Goal: Information Seeking & Learning: Find specific fact

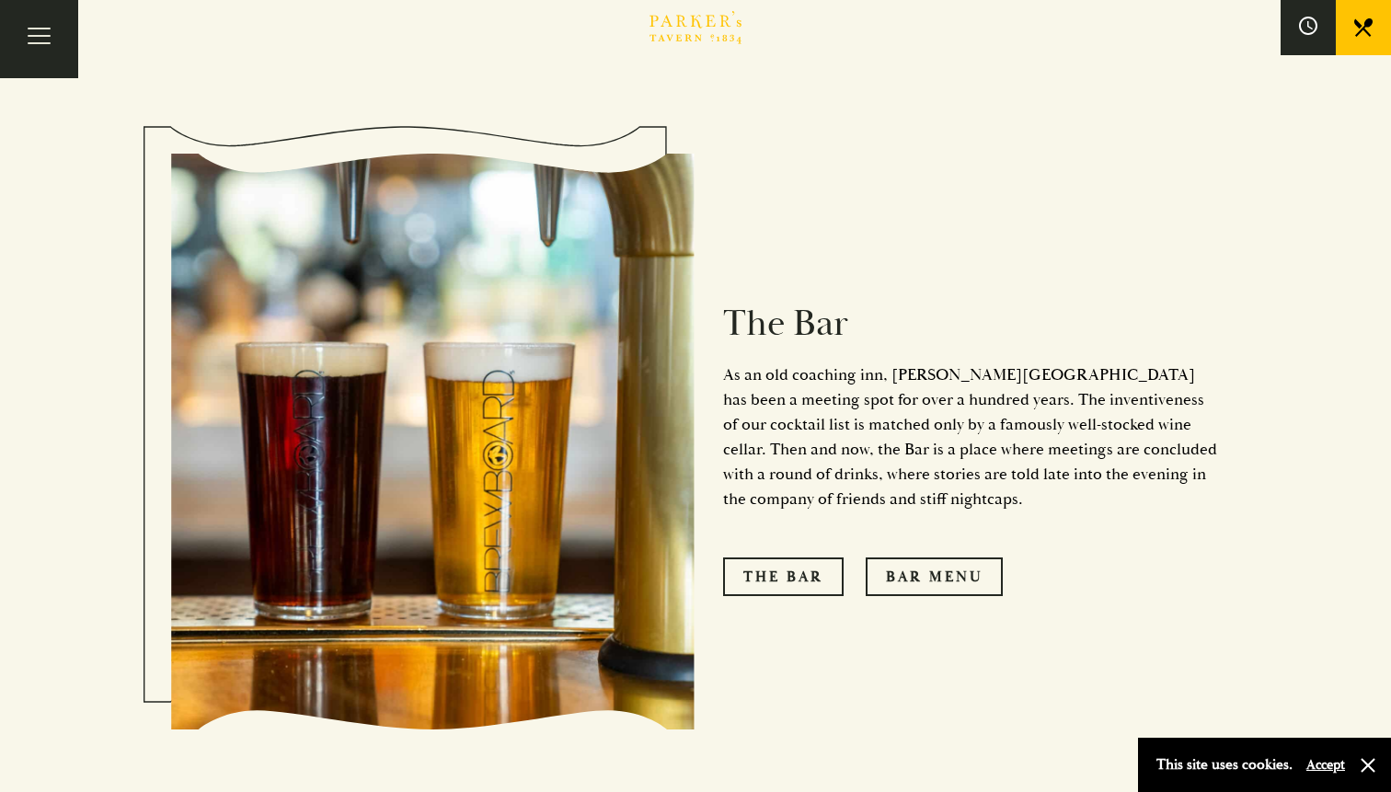
scroll to position [1593, 0]
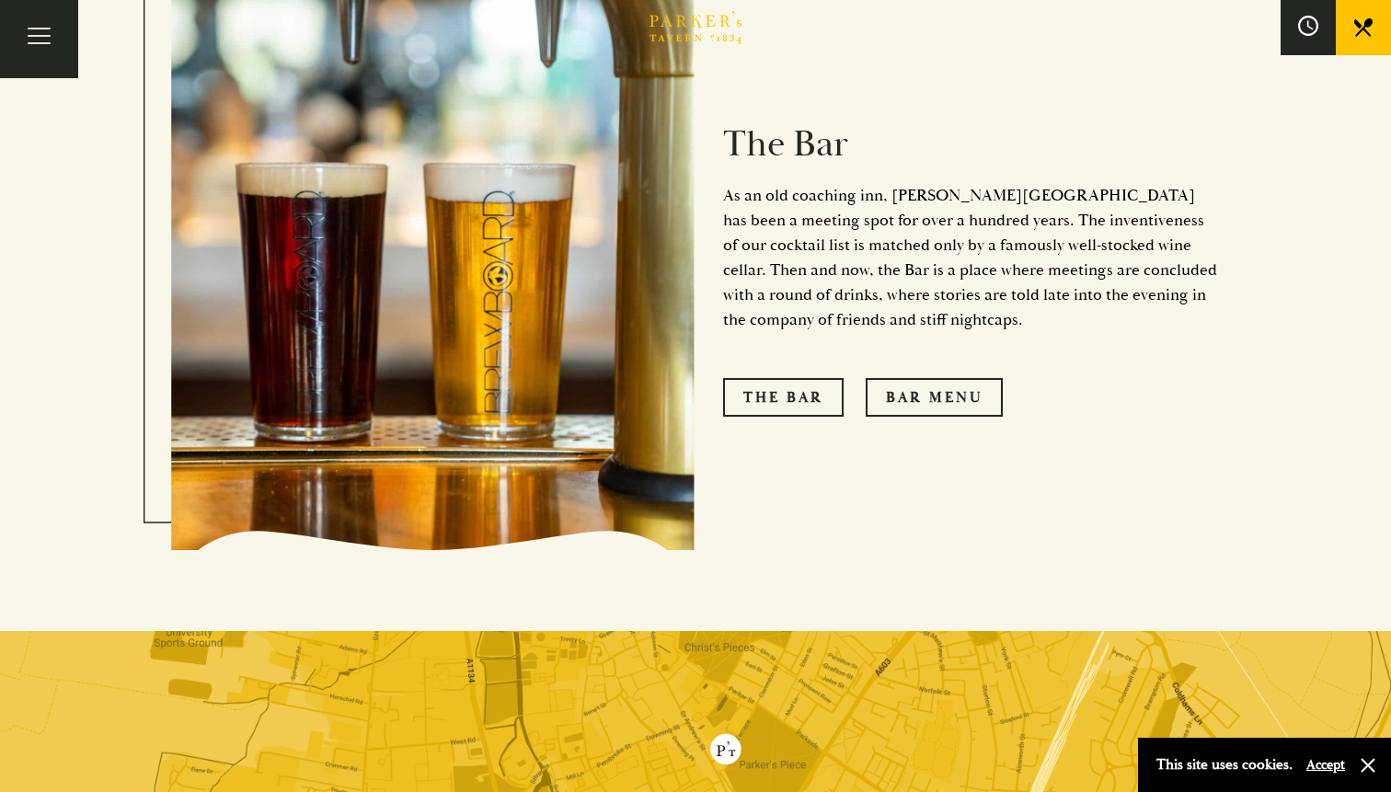
click at [1287, 26] on button at bounding box center [1308, 27] width 55 height 55
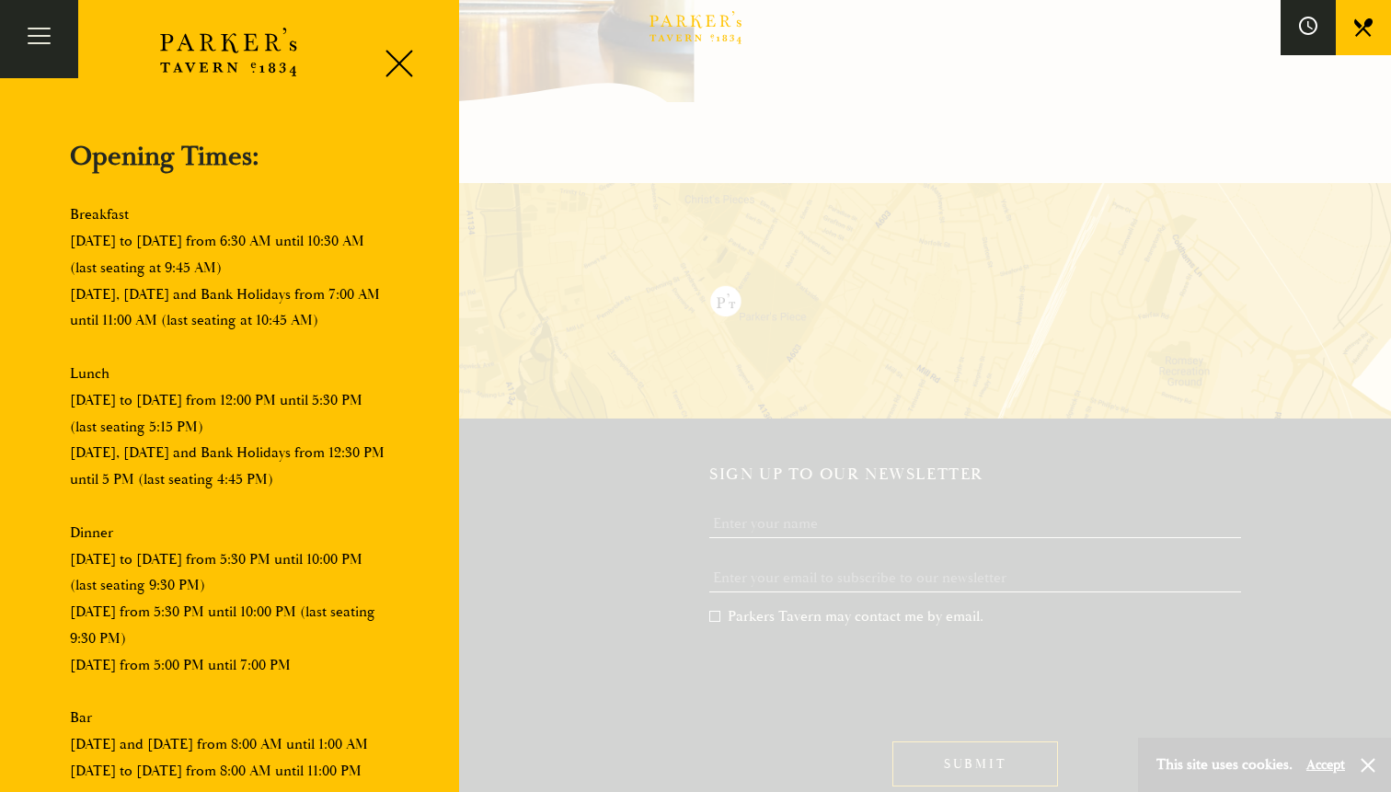
scroll to position [2085, 0]
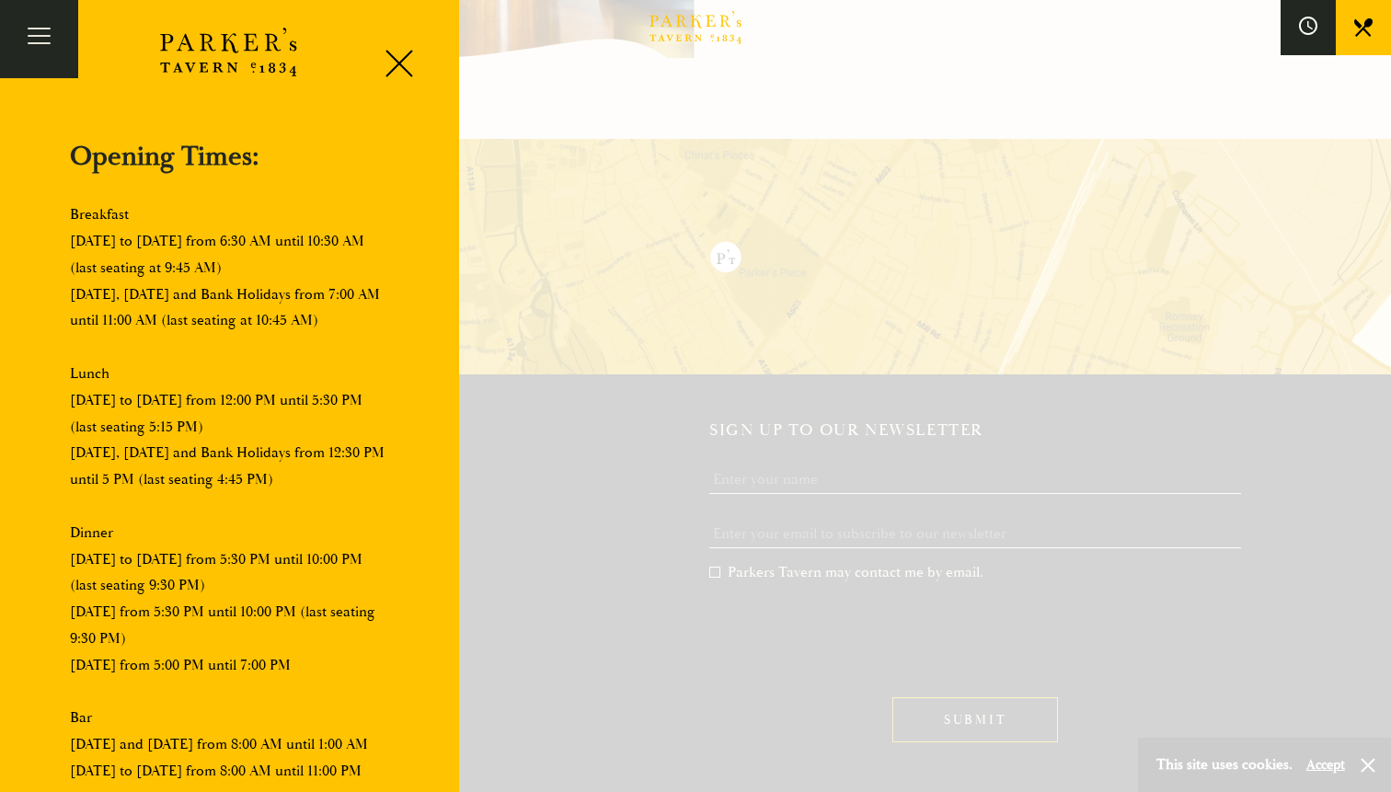
click at [293, 271] on p "Breakfast Monday to Friday from 6:30 AM until 10:30 AM (last seating at 9:45 AM…" at bounding box center [230, 493] width 320 height 583
click at [398, 66] on div at bounding box center [392, 67] width 78 height 78
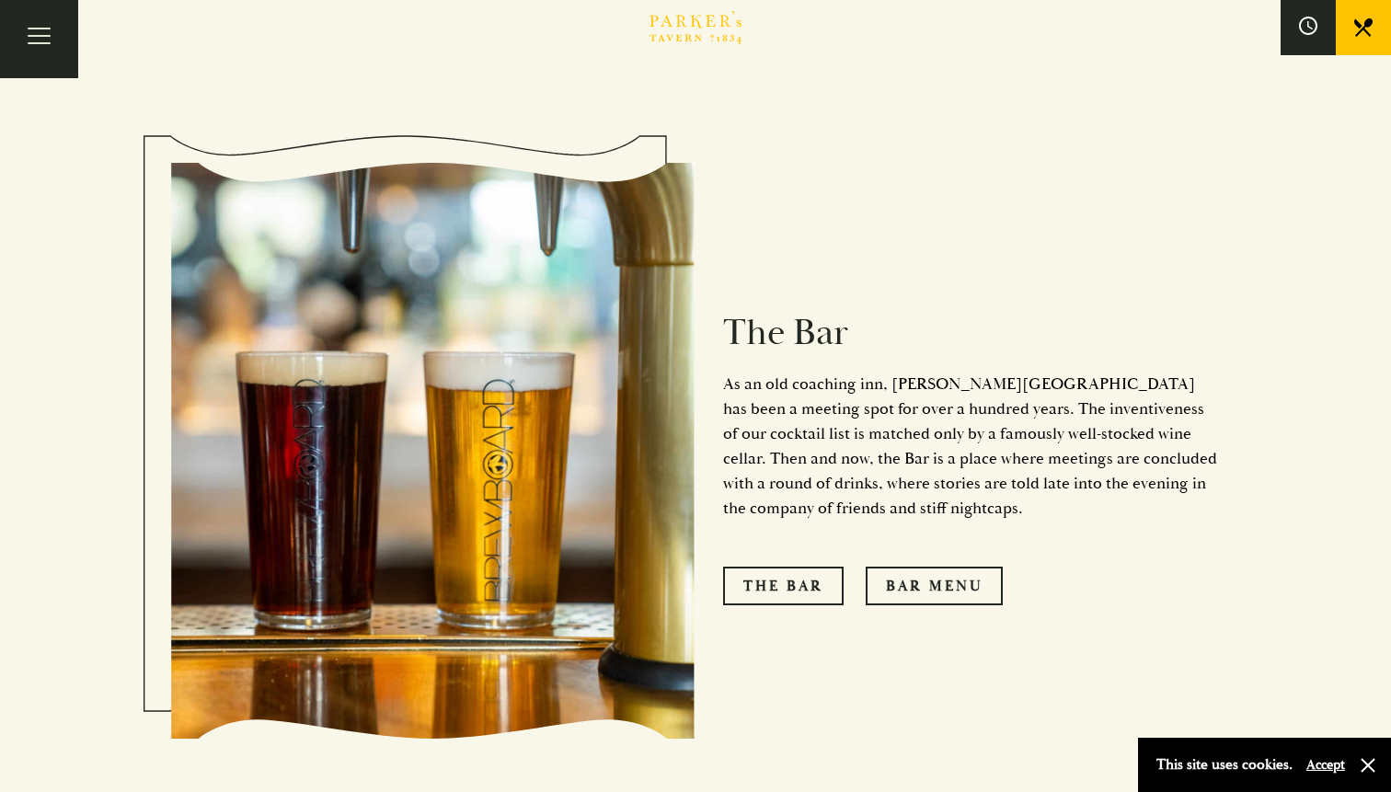
scroll to position [1419, 0]
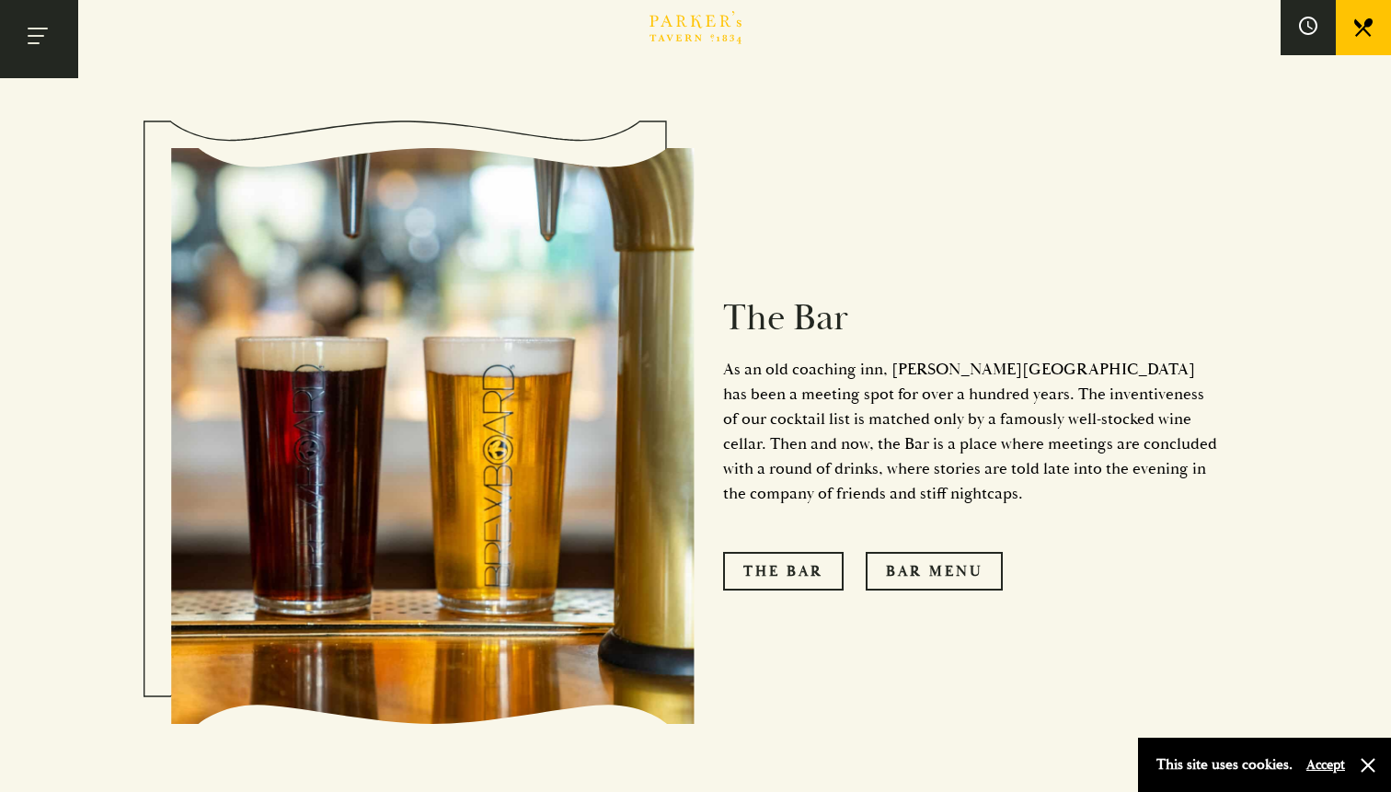
click at [32, 43] on span "Toggle navigation" at bounding box center [34, 43] width 12 height 2
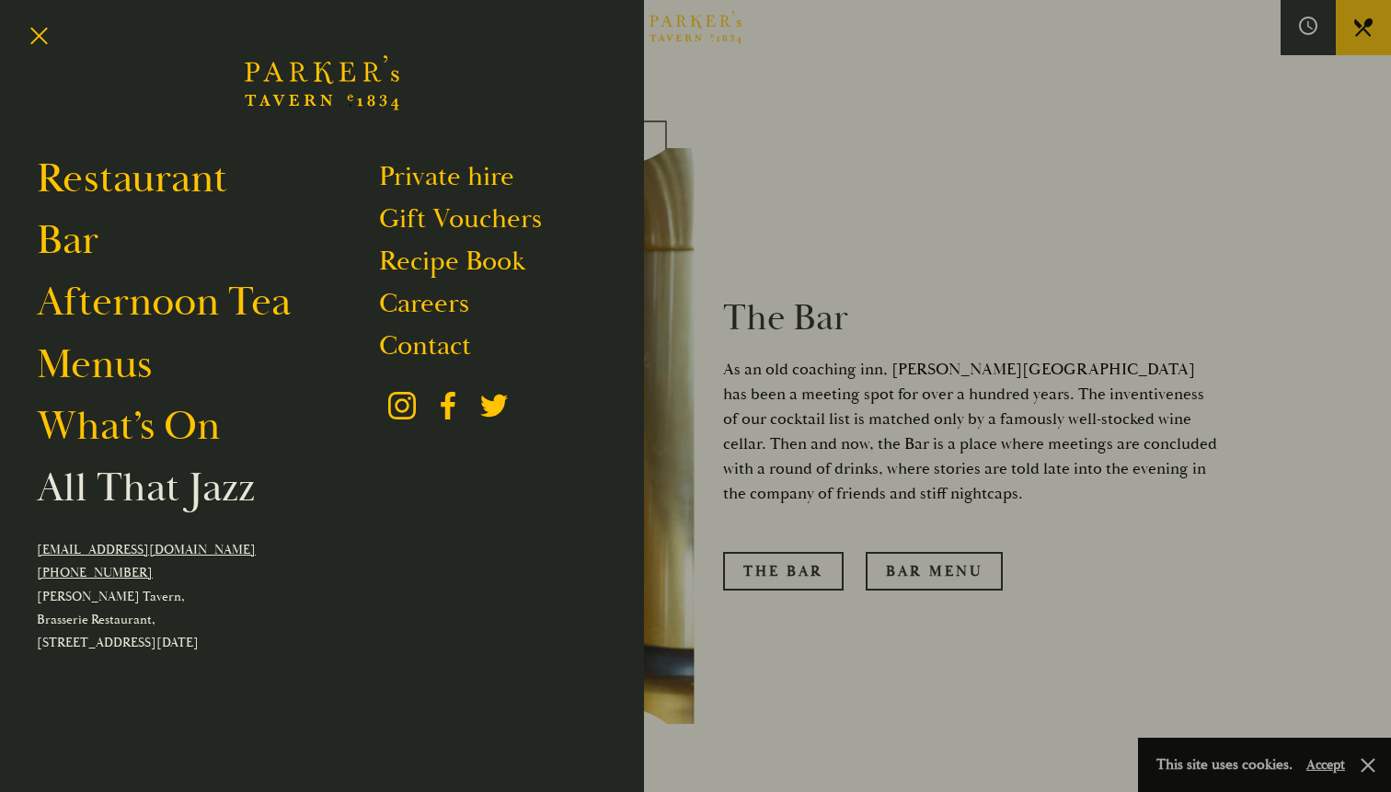
click at [141, 482] on link "All That Jazz" at bounding box center [146, 488] width 218 height 52
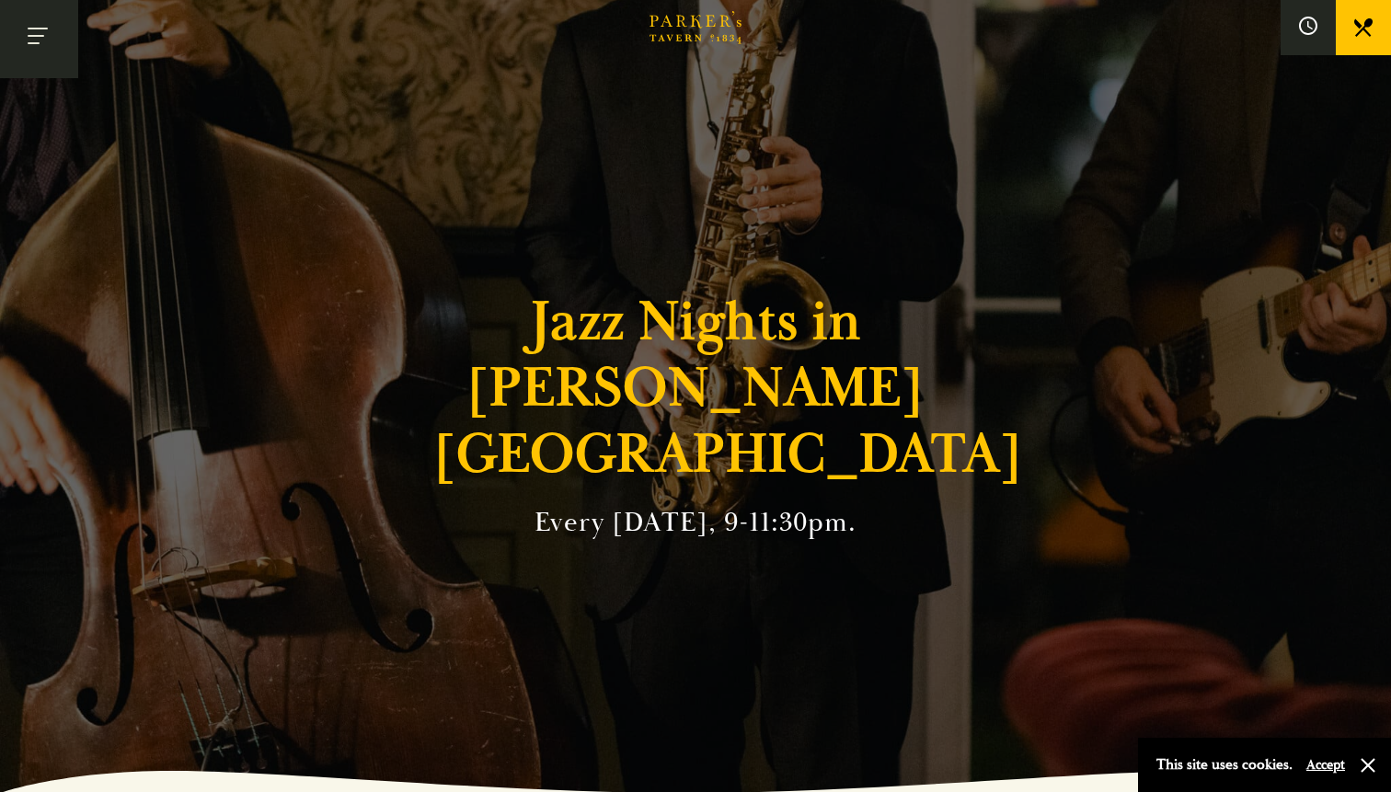
click at [44, 55] on button "Toggle navigation" at bounding box center [39, 39] width 78 height 78
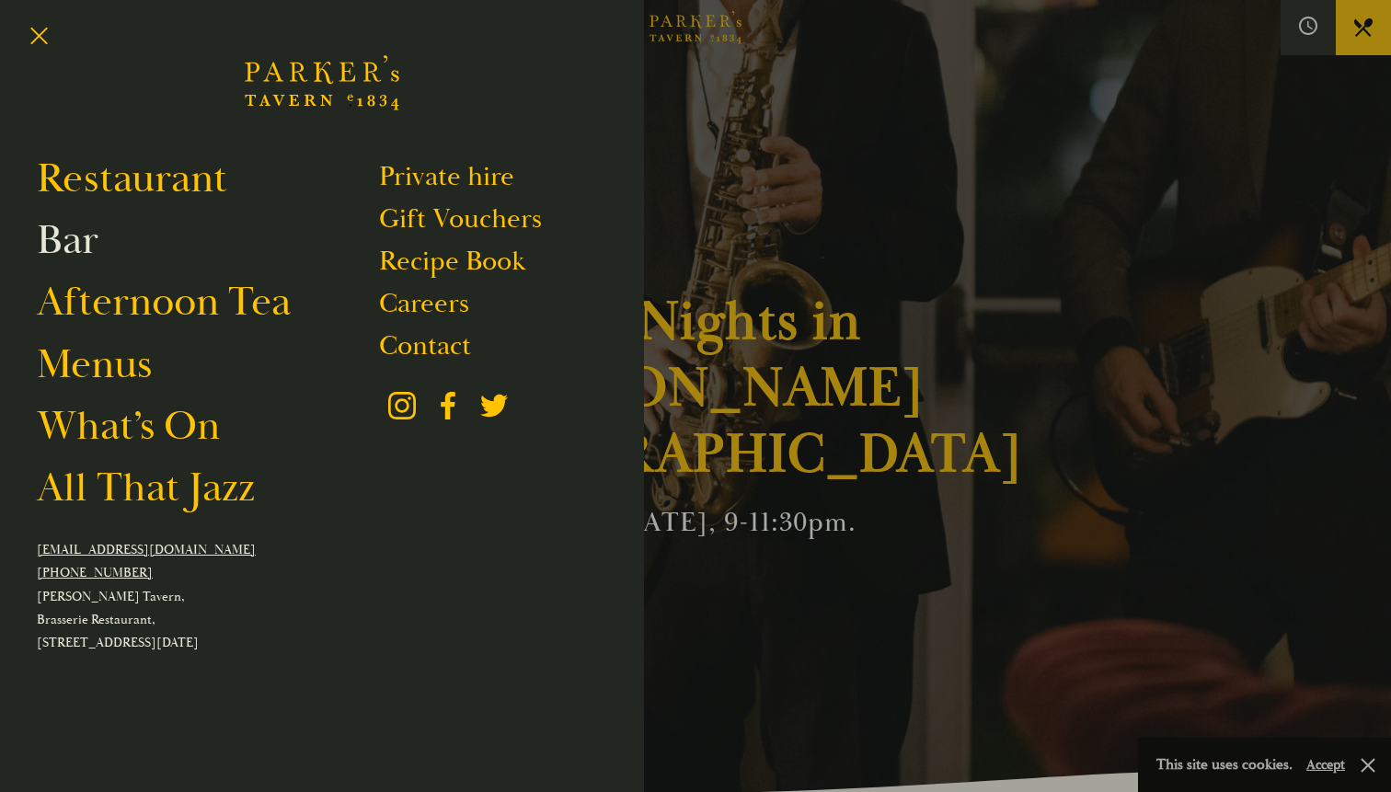
click at [64, 242] on link "Bar" at bounding box center [68, 240] width 62 height 52
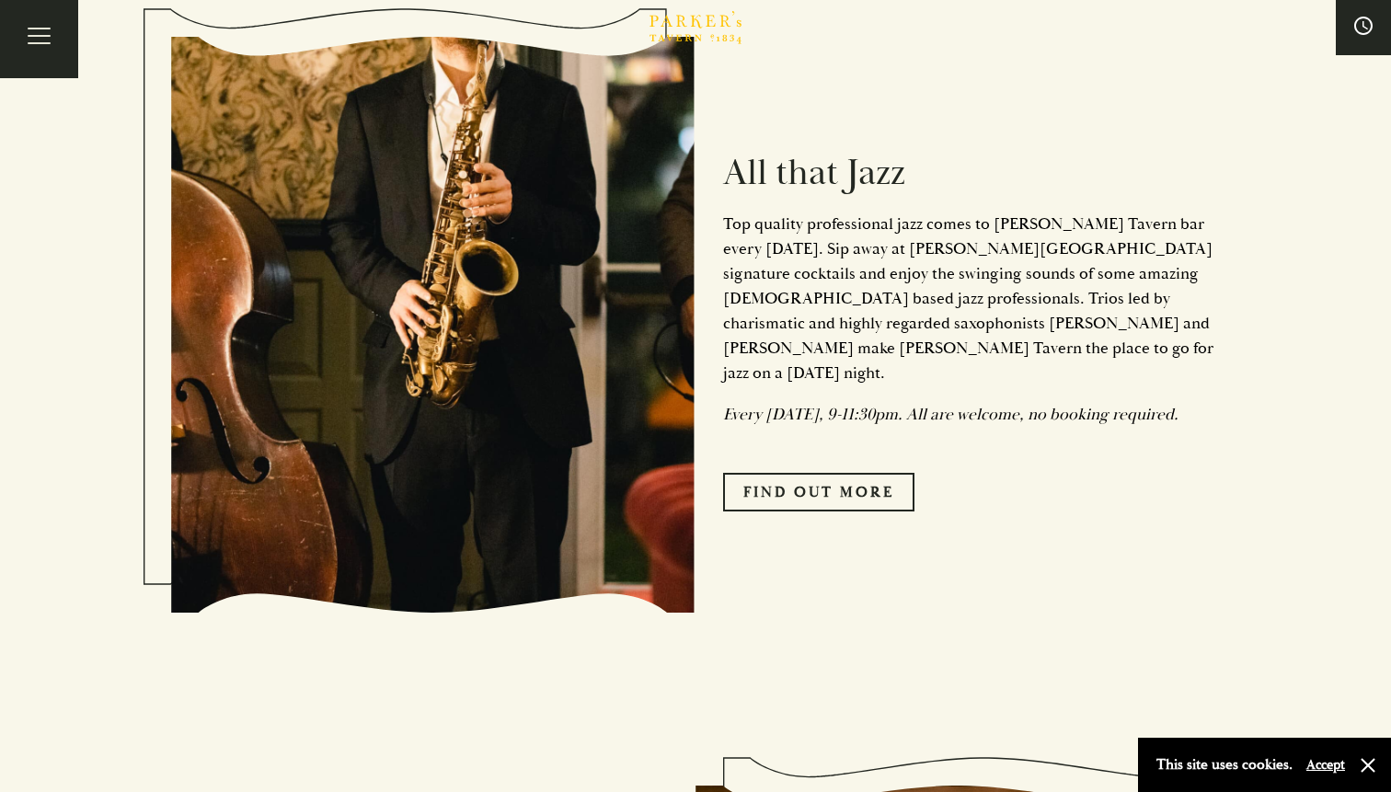
scroll to position [2315, 0]
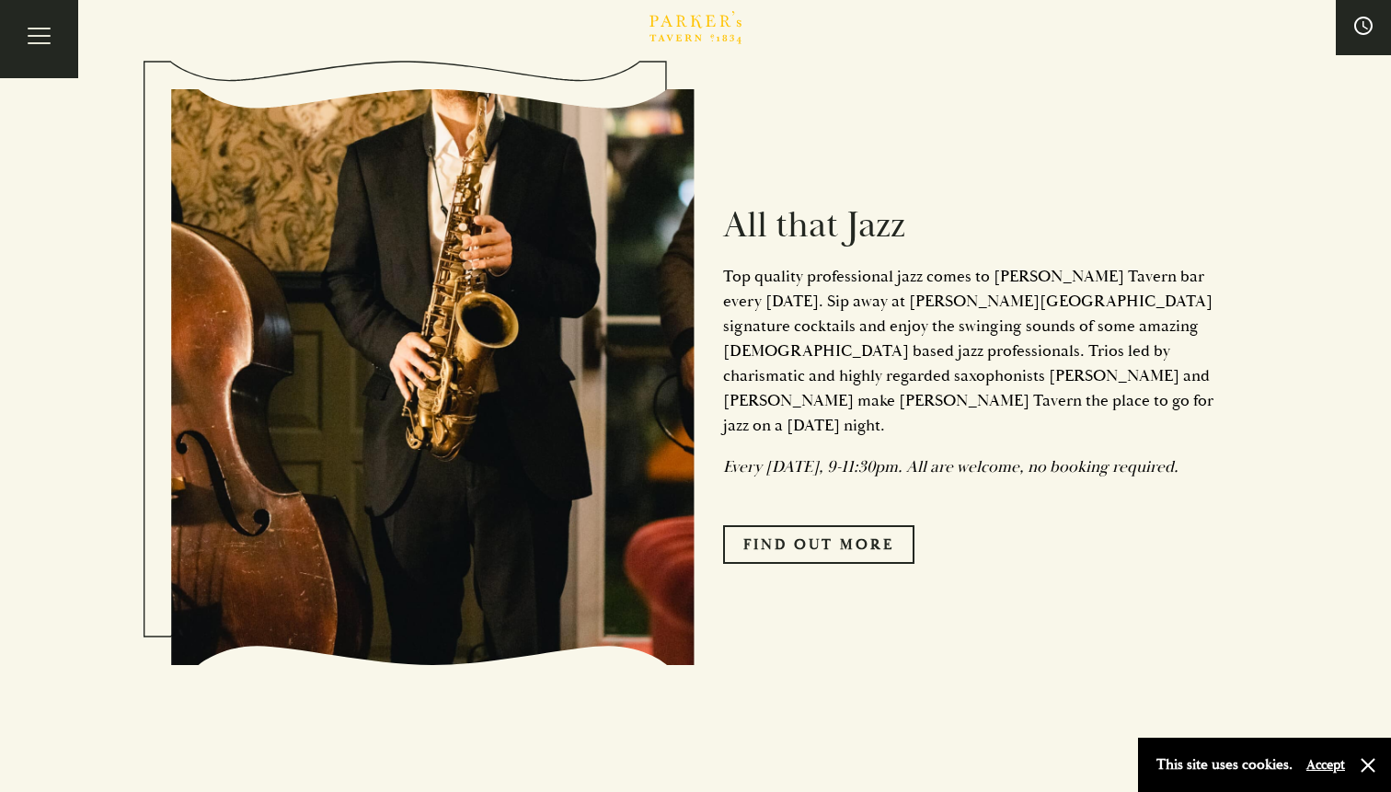
click at [813, 456] on em "Every [DATE], 9-11:30pm. All are welcome, no booking required." at bounding box center [950, 466] width 455 height 21
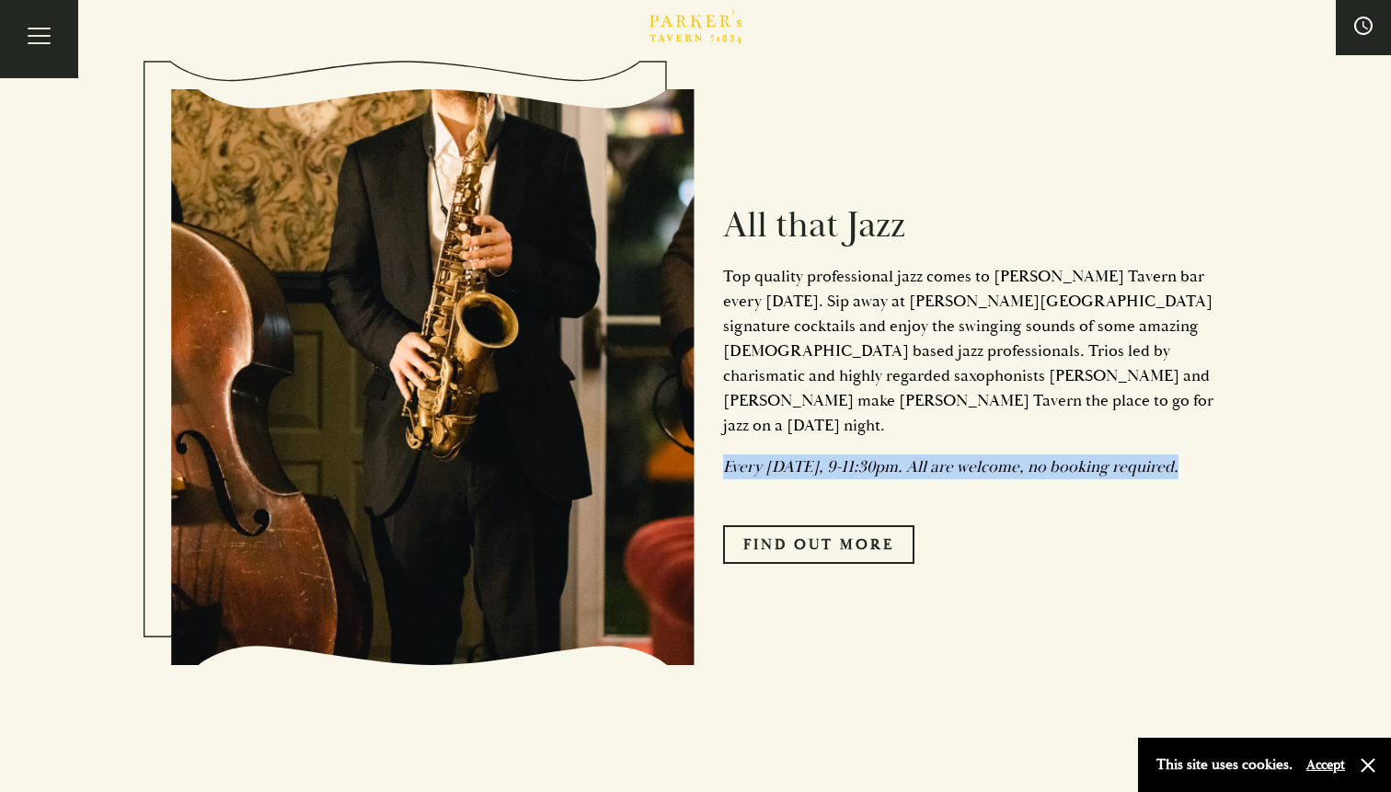
click at [813, 456] on em "Every [DATE], 9-11:30pm. All are welcome, no booking required." at bounding box center [950, 466] width 455 height 21
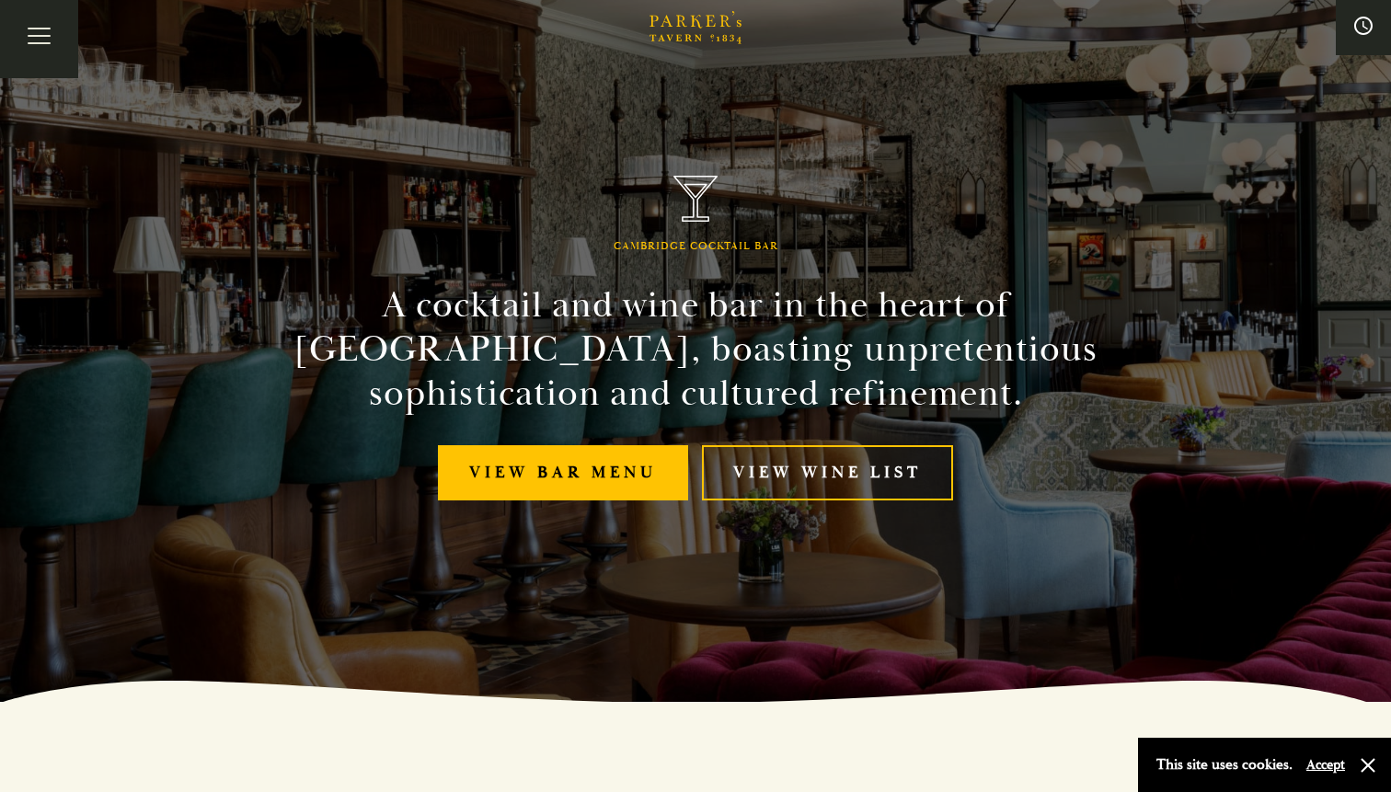
scroll to position [0, 0]
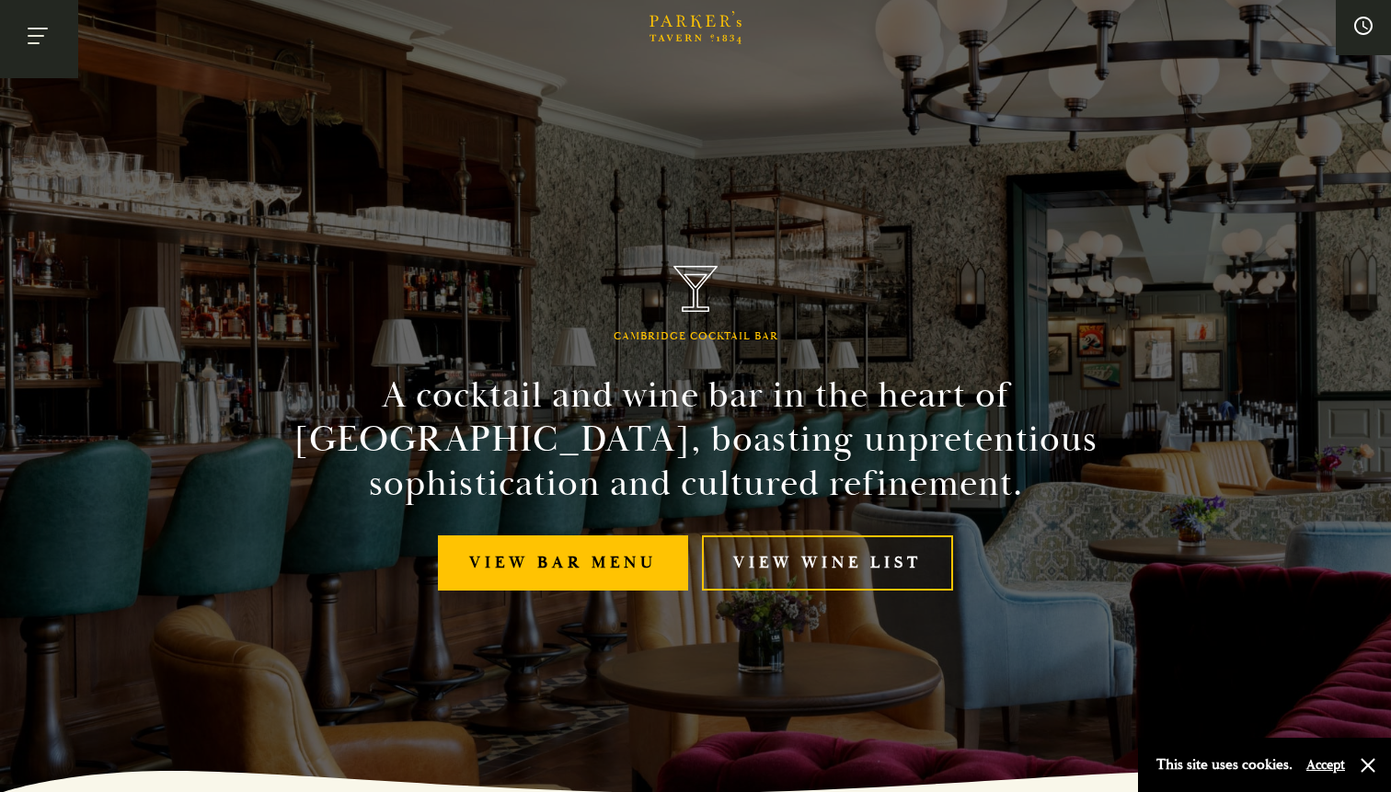
click at [20, 35] on button "Toggle navigation" at bounding box center [39, 39] width 78 height 78
